Goal: Transaction & Acquisition: Purchase product/service

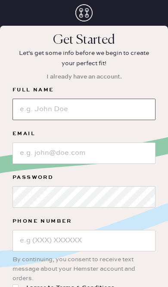
click at [140, 115] on input at bounding box center [83, 109] width 143 height 21
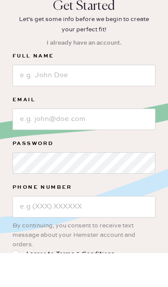
click at [58, 69] on button "I already have an account." at bounding box center [83, 77] width 85 height 16
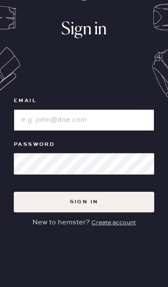
click at [53, 121] on input at bounding box center [84, 120] width 140 height 21
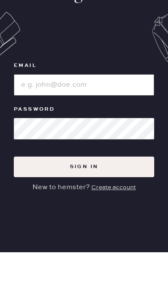
type input "[EMAIL_ADDRESS][DOMAIN_NAME]"
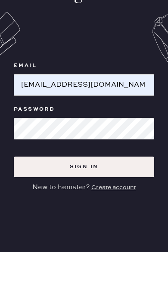
scroll to position [69, 0]
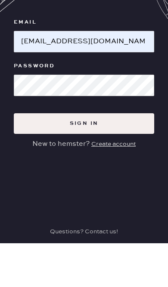
click at [40, 157] on button "Sign in" at bounding box center [84, 167] width 140 height 21
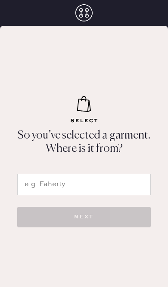
click at [123, 195] on input "text" at bounding box center [83, 184] width 133 height 21
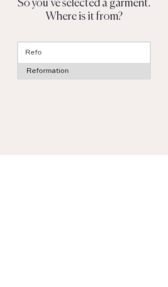
click at [39, 200] on div "Reformation" at bounding box center [83, 203] width 115 height 7
type input "Reformation"
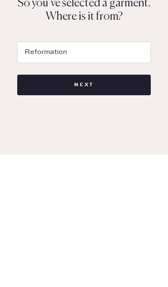
click at [50, 207] on button "NEXT" at bounding box center [83, 217] width 133 height 21
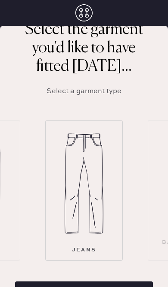
scroll to position [56, 0]
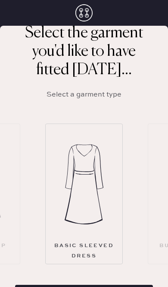
click at [76, 229] on img at bounding box center [83, 184] width 39 height 103
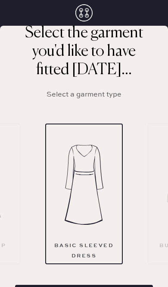
click at [96, 225] on img at bounding box center [83, 185] width 39 height 103
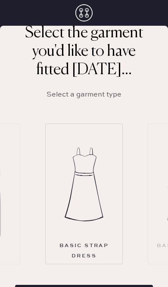
click at [103, 223] on img at bounding box center [83, 184] width 39 height 103
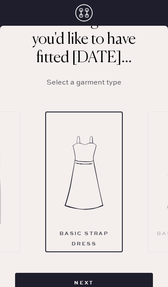
scroll to position [46, 0]
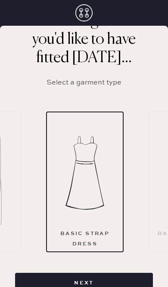
click at [128, 273] on button "Next" at bounding box center [83, 283] width 137 height 21
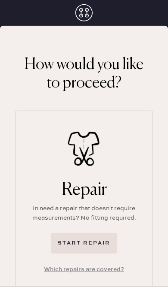
scroll to position [46, 0]
click at [110, 233] on button "Start repair" at bounding box center [84, 243] width 66 height 21
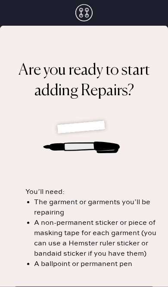
scroll to position [46, 0]
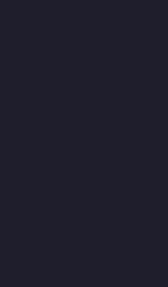
select select "6"
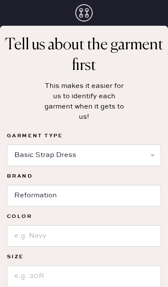
scroll to position [28, 0]
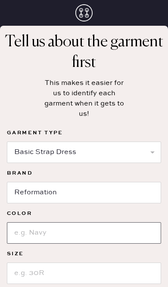
click at [108, 236] on input at bounding box center [84, 233] width 154 height 21
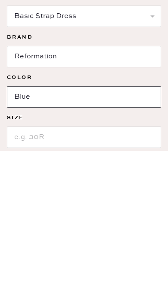
type input "Blue"
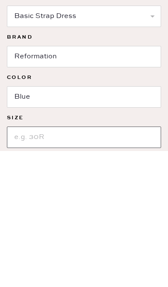
click at [45, 263] on input at bounding box center [84, 273] width 154 height 21
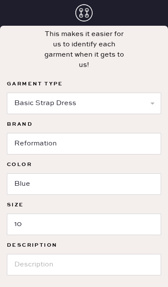
scroll to position [77, 0]
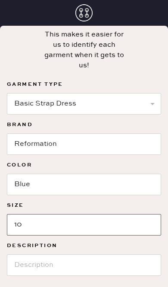
type input "10"
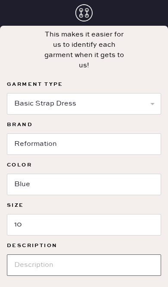
click at [107, 255] on input at bounding box center [84, 265] width 154 height 21
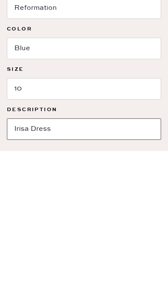
type input "Irisa Dress"
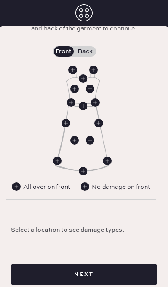
scroll to position [152, 0]
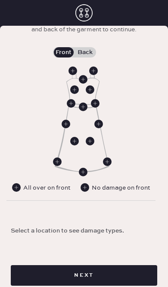
click at [27, 233] on div "Select a location to see damage types." at bounding box center [67, 230] width 113 height 9
click at [59, 122] on img at bounding box center [82, 120] width 55 height 104
click at [68, 104] on use at bounding box center [71, 103] width 9 height 9
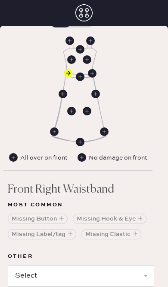
scroll to position [184, 3]
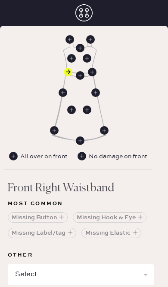
click at [60, 70] on img at bounding box center [79, 89] width 55 height 104
click at [64, 70] on use at bounding box center [68, 72] width 9 height 9
click at [92, 71] on use at bounding box center [92, 72] width 9 height 9
click at [120, 271] on select "Select Broken / Ripped Hem Broken Beads Broken Belt Loop Broken Button Broken C…" at bounding box center [81, 274] width 146 height 21
click at [60, 84] on img at bounding box center [79, 89] width 55 height 104
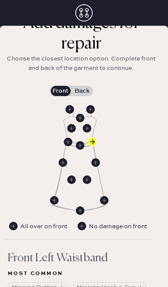
scroll to position [114, 3]
click at [91, 92] on label "Back" at bounding box center [81, 91] width 21 height 10
click at [82, 91] on input "Back" at bounding box center [82, 91] width 0 height 0
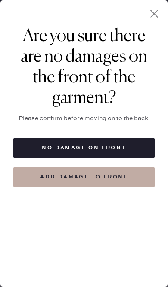
click at [143, 147] on button "No damage on front" at bounding box center [83, 148] width 141 height 21
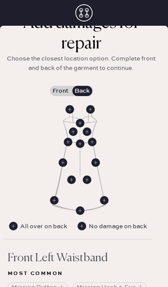
click at [78, 146] on use at bounding box center [80, 144] width 9 height 9
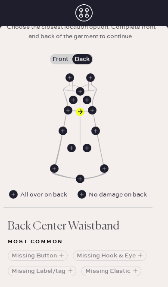
scroll to position [146, 3]
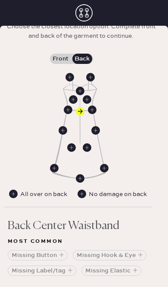
click at [84, 93] on icon at bounding box center [80, 91] width 9 height 9
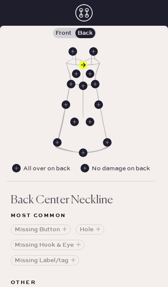
scroll to position [172, 0]
click at [91, 86] on icon at bounding box center [95, 84] width 9 height 9
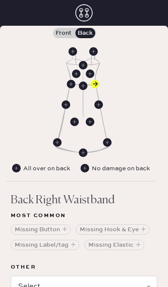
click at [83, 85] on use at bounding box center [83, 86] width 9 height 9
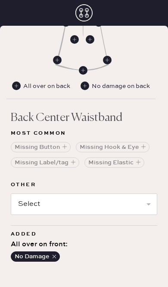
scroll to position [262, 0]
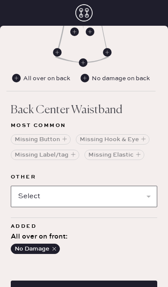
click at [114, 194] on select "Select Broken / Ripped Hem Broken Beads Broken Belt Loop Broken Button Broken C…" at bounding box center [84, 196] width 146 height 21
select select "1657"
select select
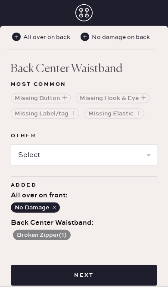
scroll to position [27, 0]
click at [110, 265] on button "Next" at bounding box center [84, 275] width 146 height 21
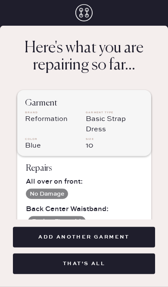
scroll to position [46, 0]
click at [106, 266] on button "That's all" at bounding box center [84, 264] width 142 height 21
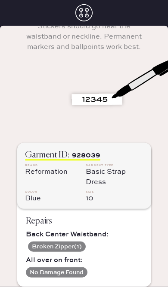
scroll to position [46, 0]
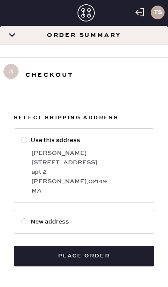
click at [123, 179] on div "[PERSON_NAME] , 02149" at bounding box center [88, 181] width 115 height 9
click at [21, 136] on input "Use this address" at bounding box center [21, 136] width 0 height 0
radio input "true"
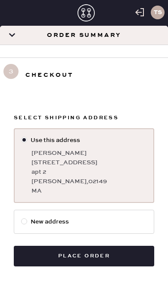
click at [121, 259] on button "Place order" at bounding box center [84, 256] width 140 height 21
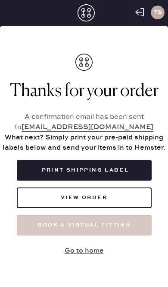
click at [120, 181] on button "Print Shipping Label" at bounding box center [84, 170] width 134 height 21
